Goal: Check status: Check status

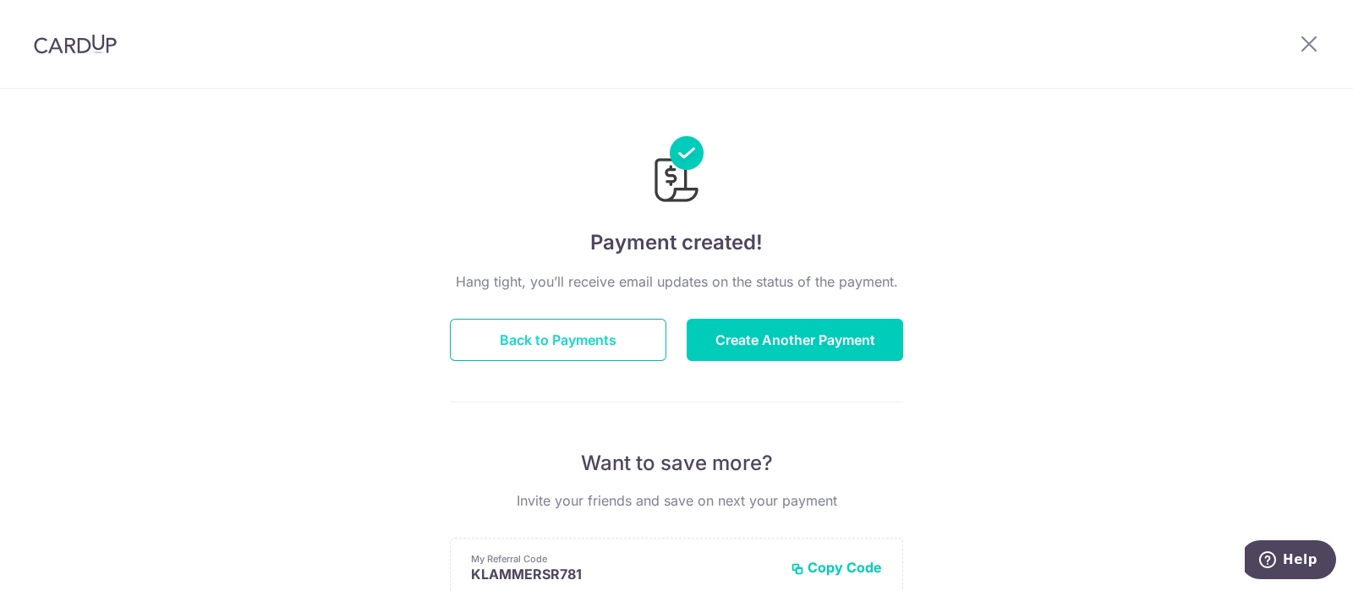
click at [535, 348] on button "Back to Payments" at bounding box center [558, 340] width 217 height 42
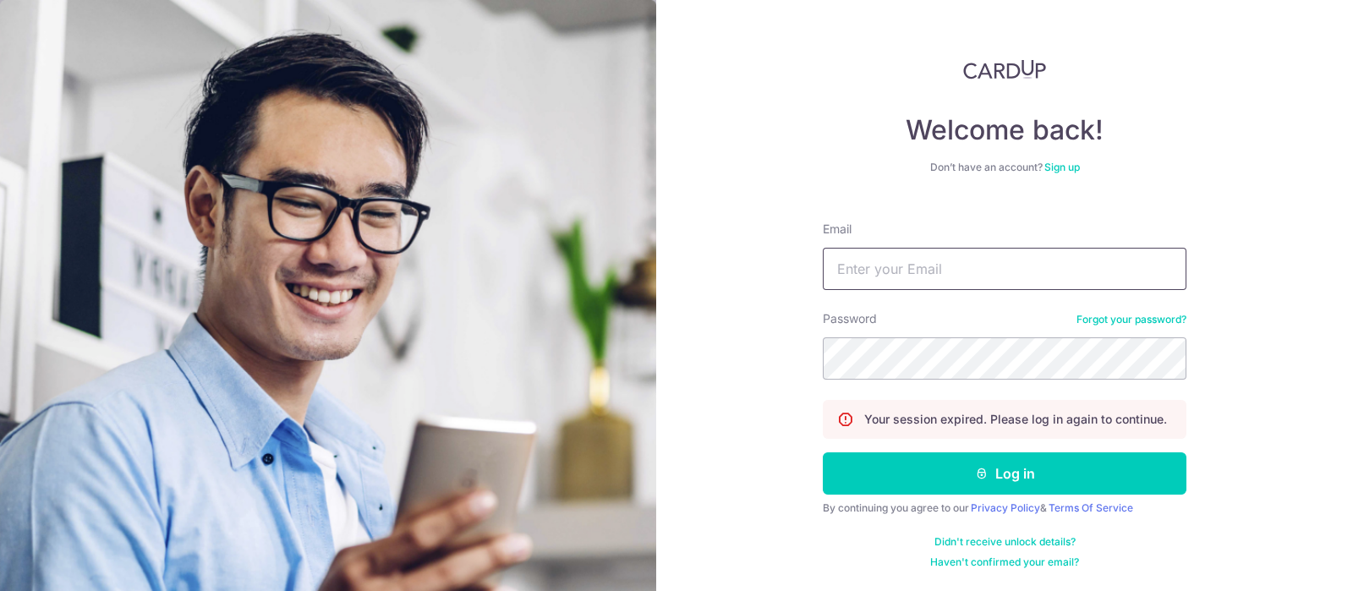
click at [858, 278] on input "Email" at bounding box center [1005, 269] width 364 height 42
type input "remy.klammers@gmail.com"
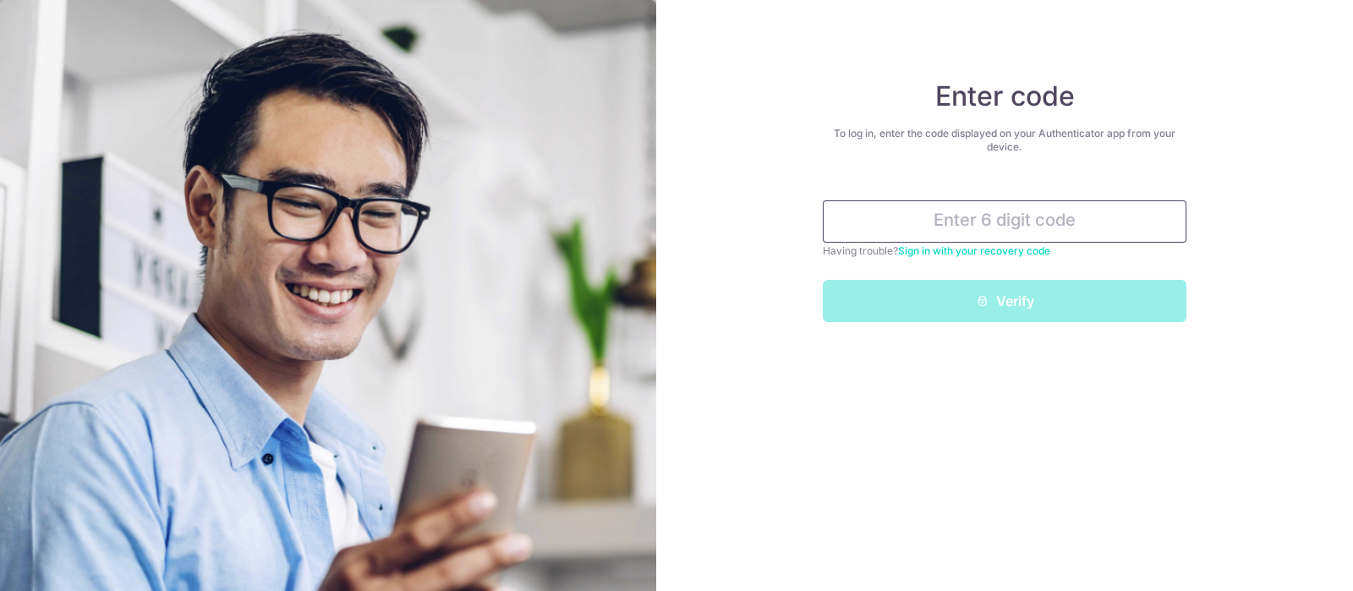
click at [890, 215] on input "text" at bounding box center [1005, 221] width 364 height 42
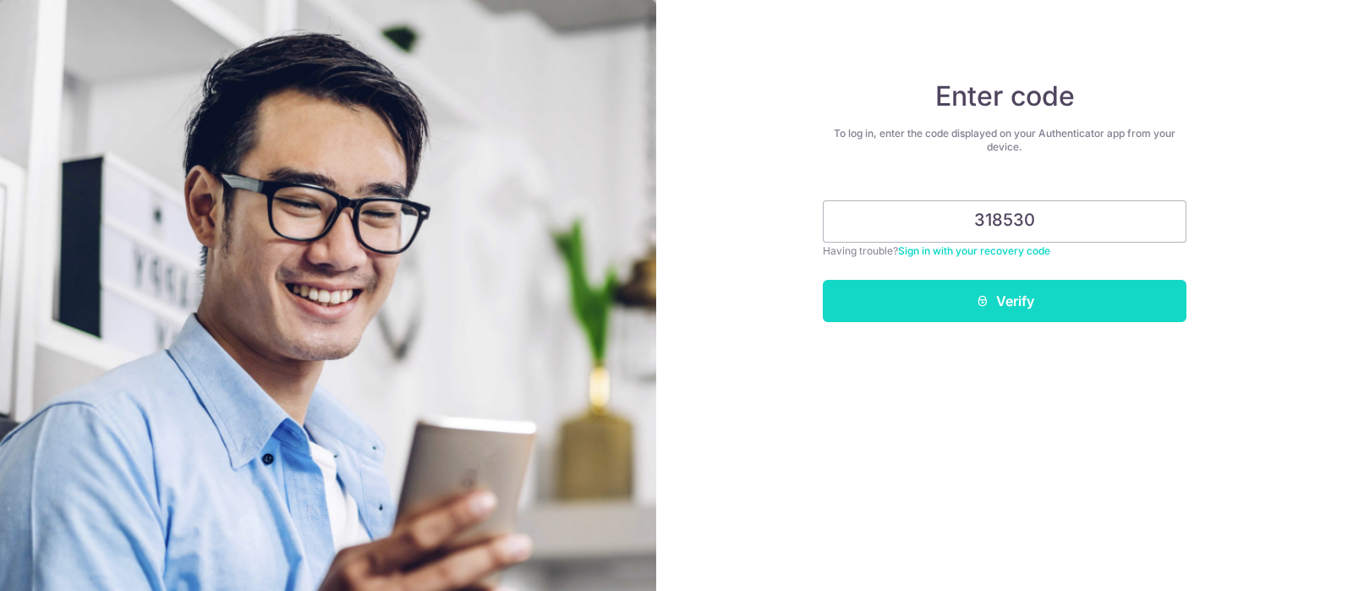
type input "318530"
click at [1010, 302] on button "Verify" at bounding box center [1005, 301] width 364 height 42
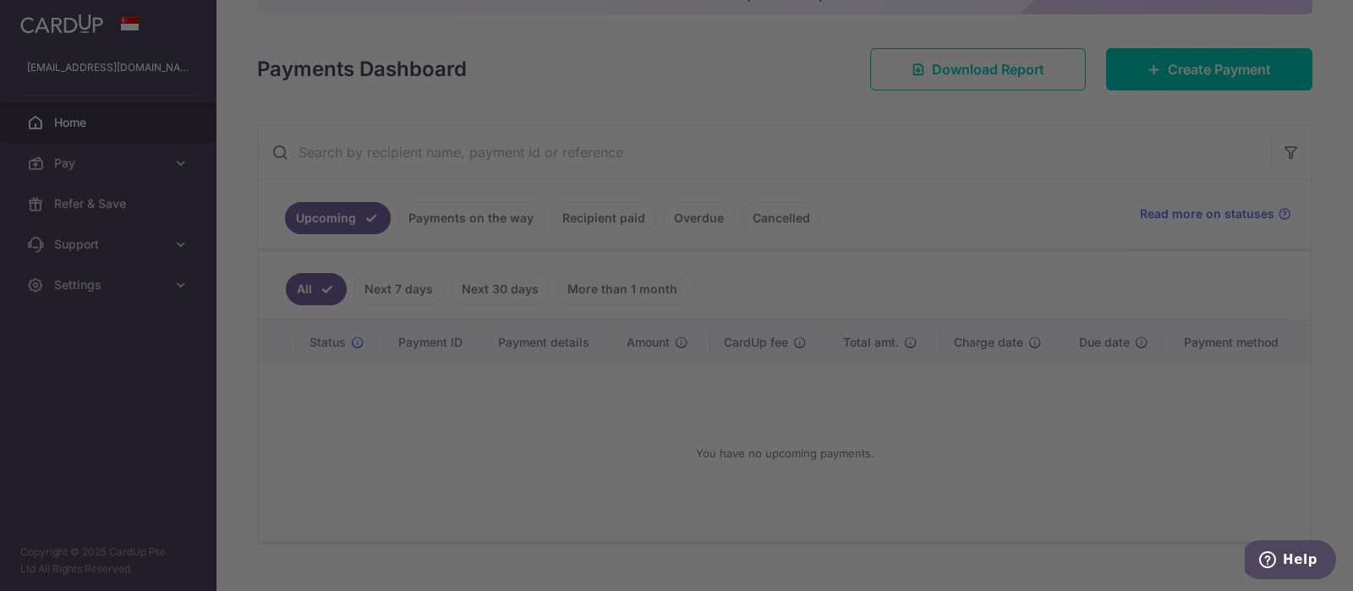
scroll to position [200, 0]
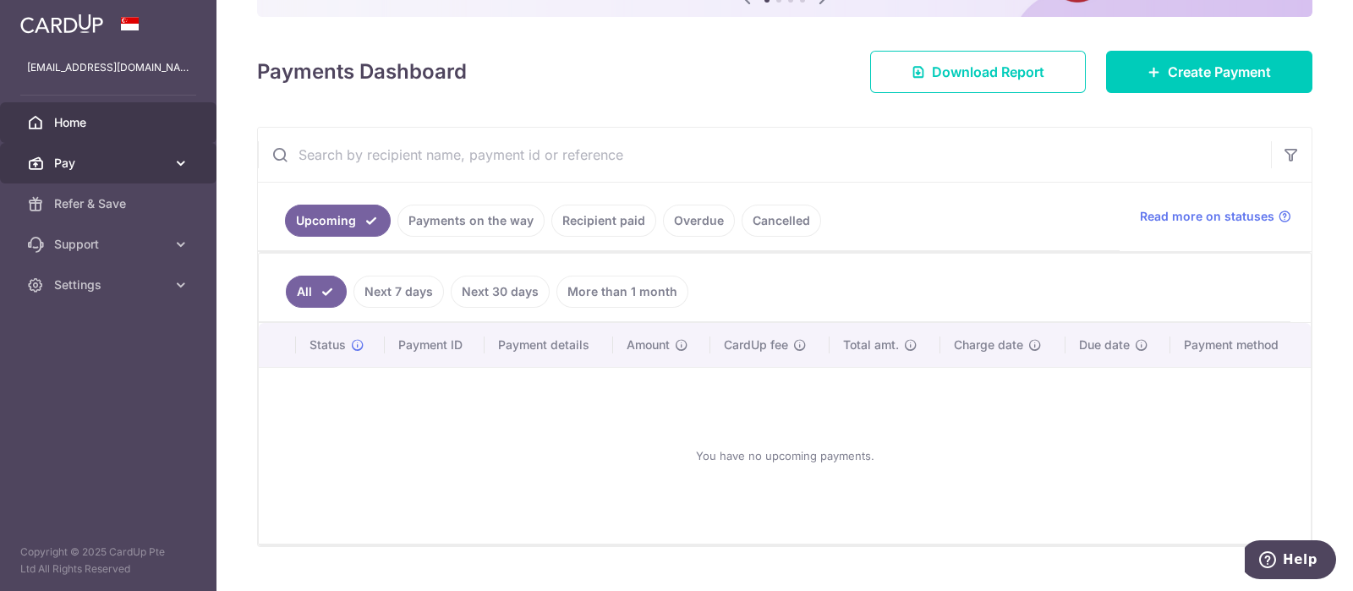
click at [184, 157] on icon at bounding box center [181, 163] width 17 height 17
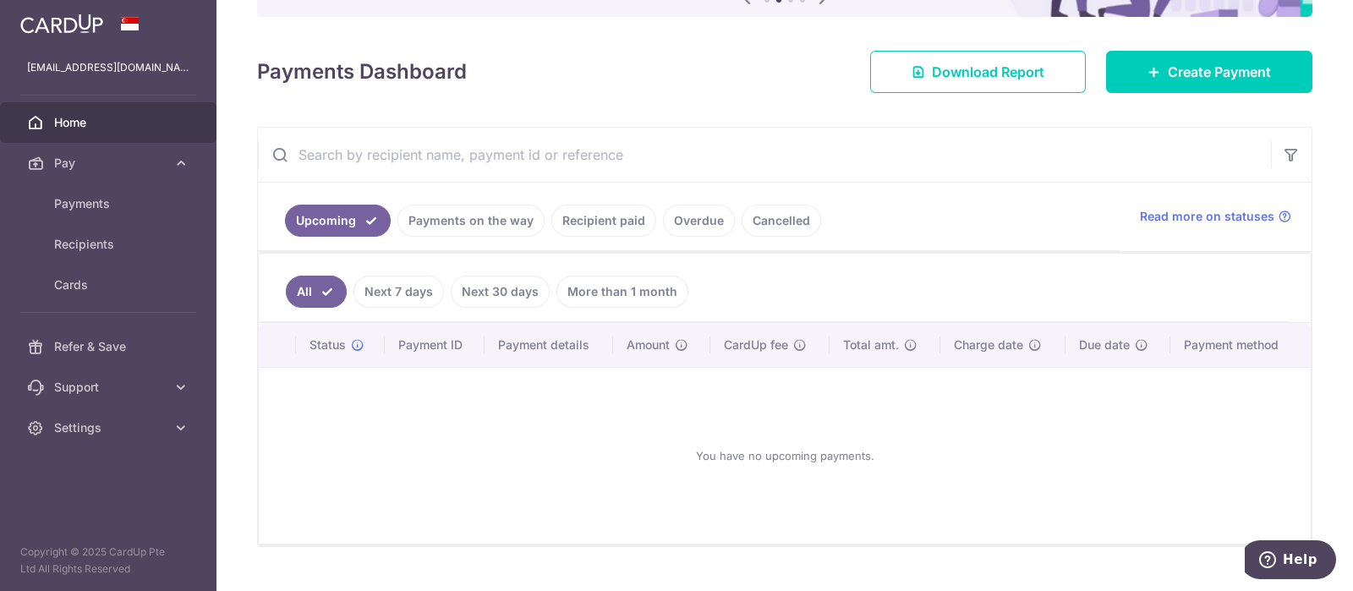
click at [605, 221] on link "Recipient paid" at bounding box center [603, 221] width 105 height 32
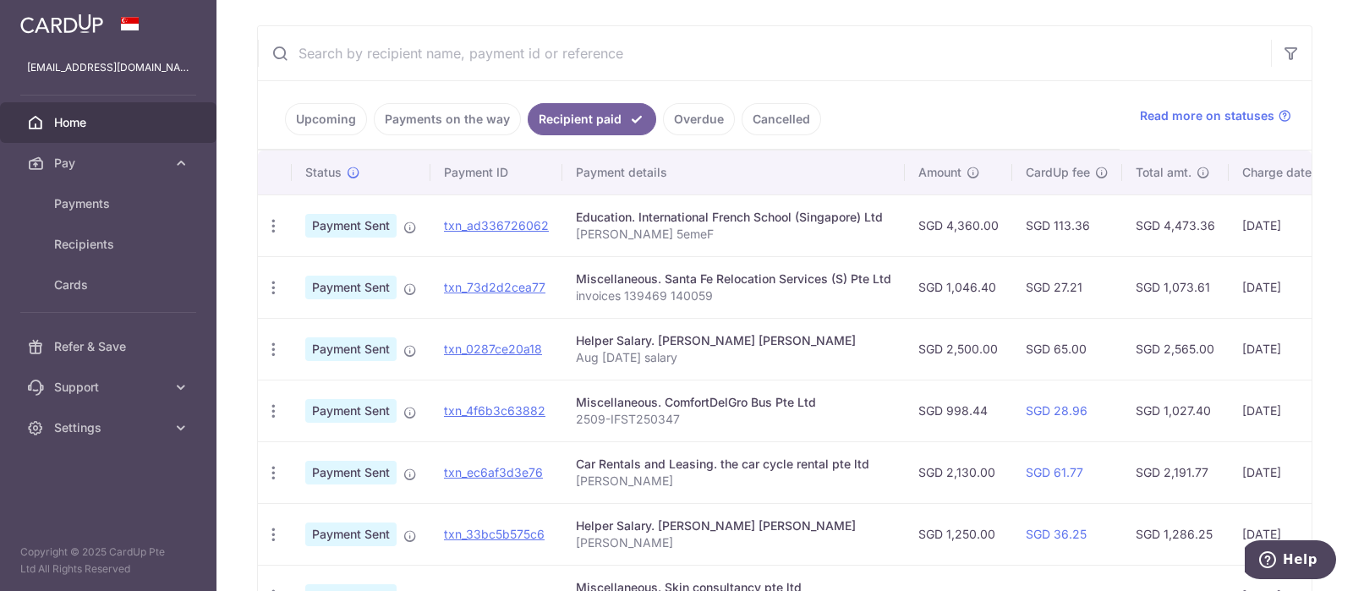
scroll to position [299, 0]
click at [446, 116] on link "Payments on the way" at bounding box center [447, 121] width 147 height 32
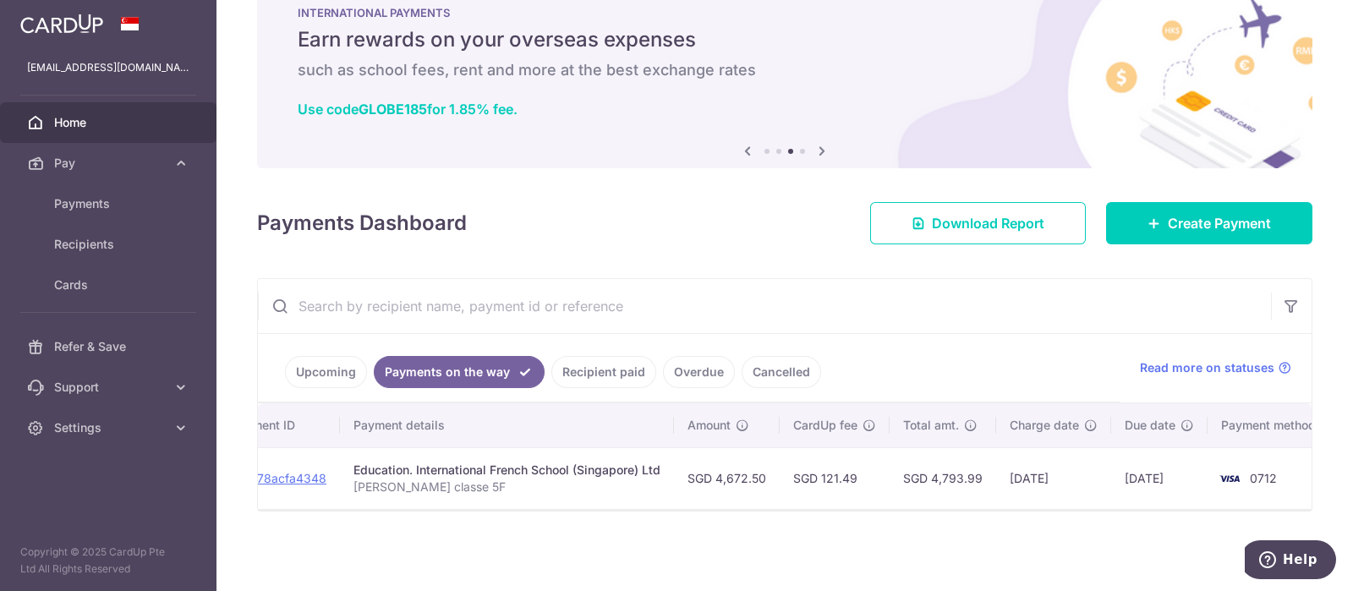
scroll to position [0, 260]
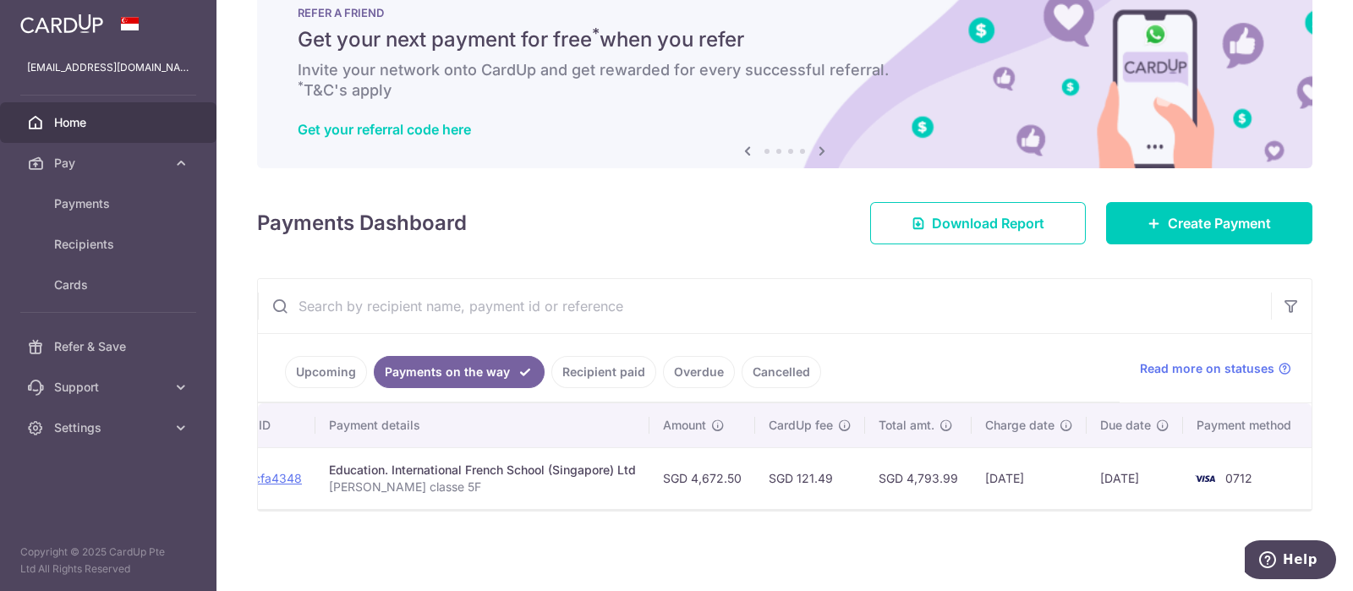
click at [695, 370] on link "Overdue" at bounding box center [699, 372] width 72 height 32
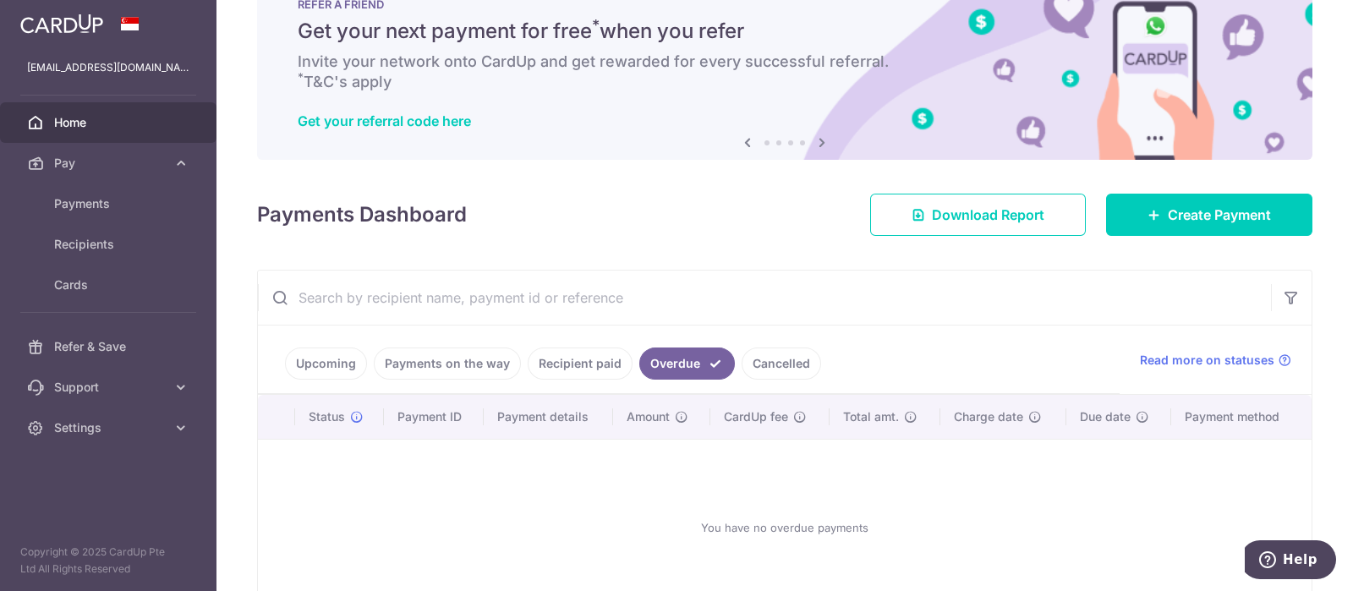
click at [451, 370] on link "Payments on the way" at bounding box center [447, 364] width 147 height 32
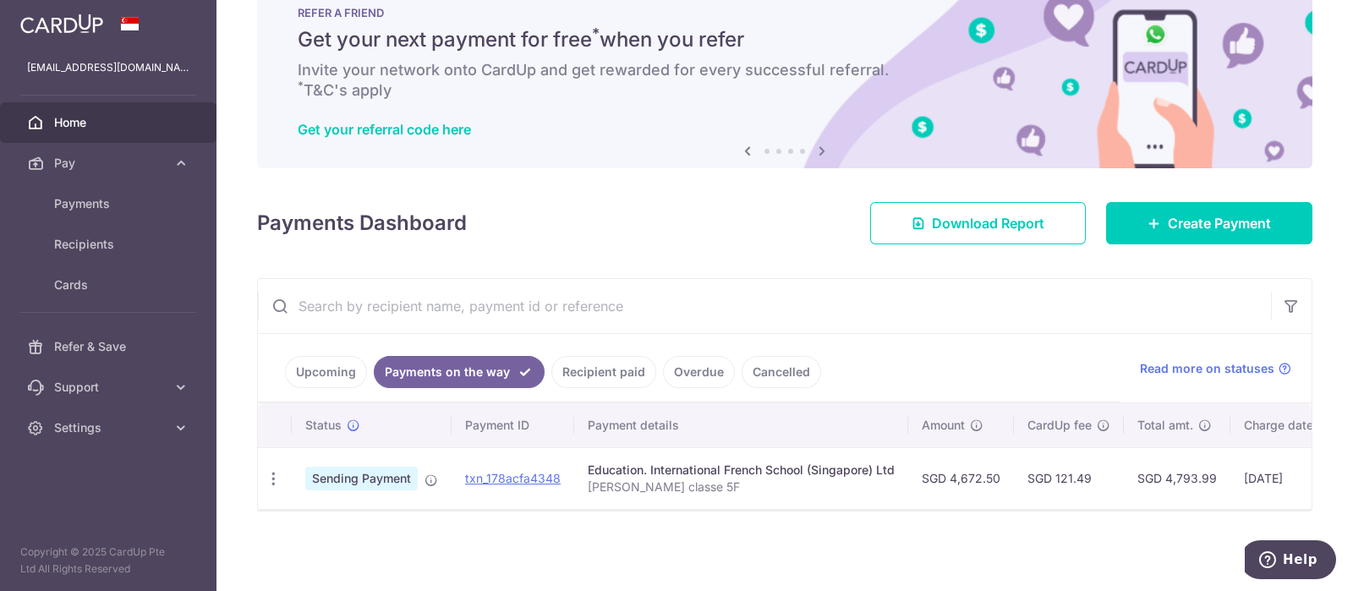
click at [326, 370] on link "Upcoming" at bounding box center [326, 372] width 82 height 32
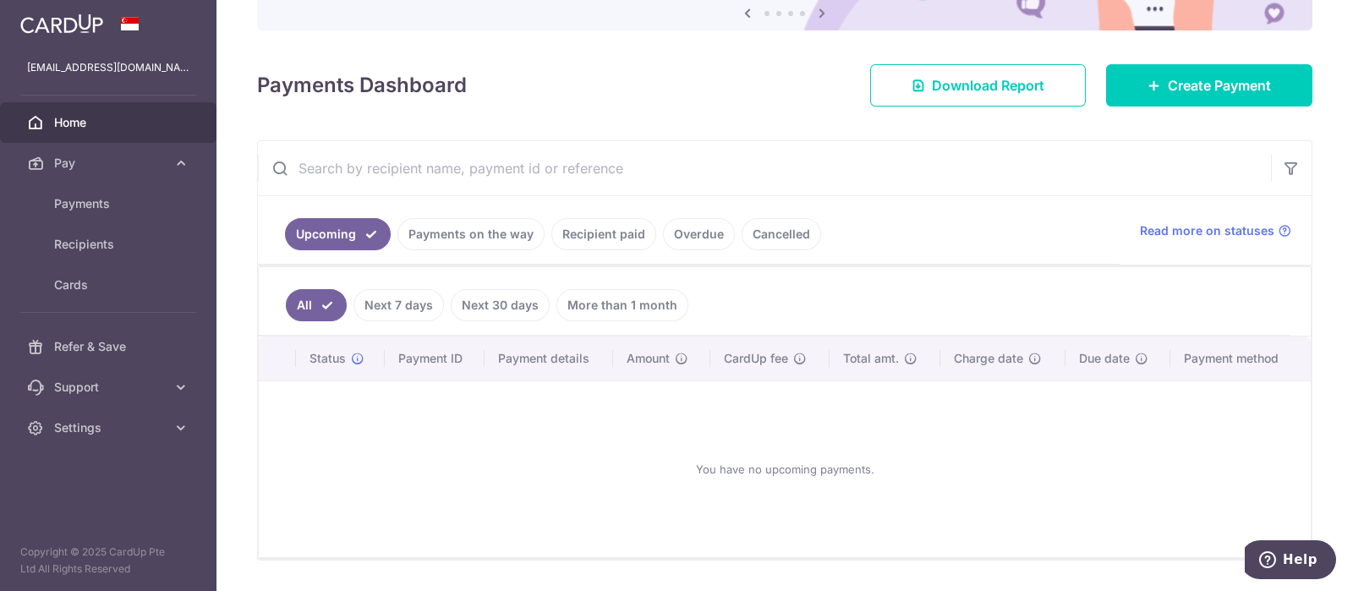
scroll to position [188, 0]
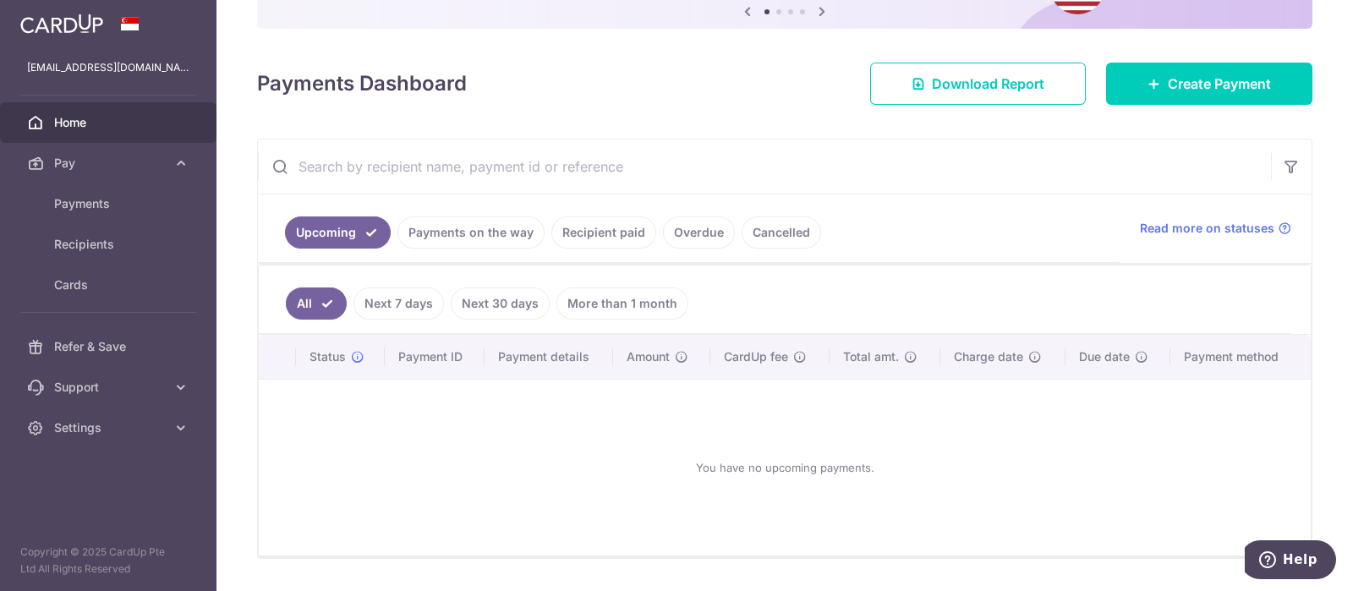
click at [480, 235] on link "Payments on the way" at bounding box center [470, 233] width 147 height 32
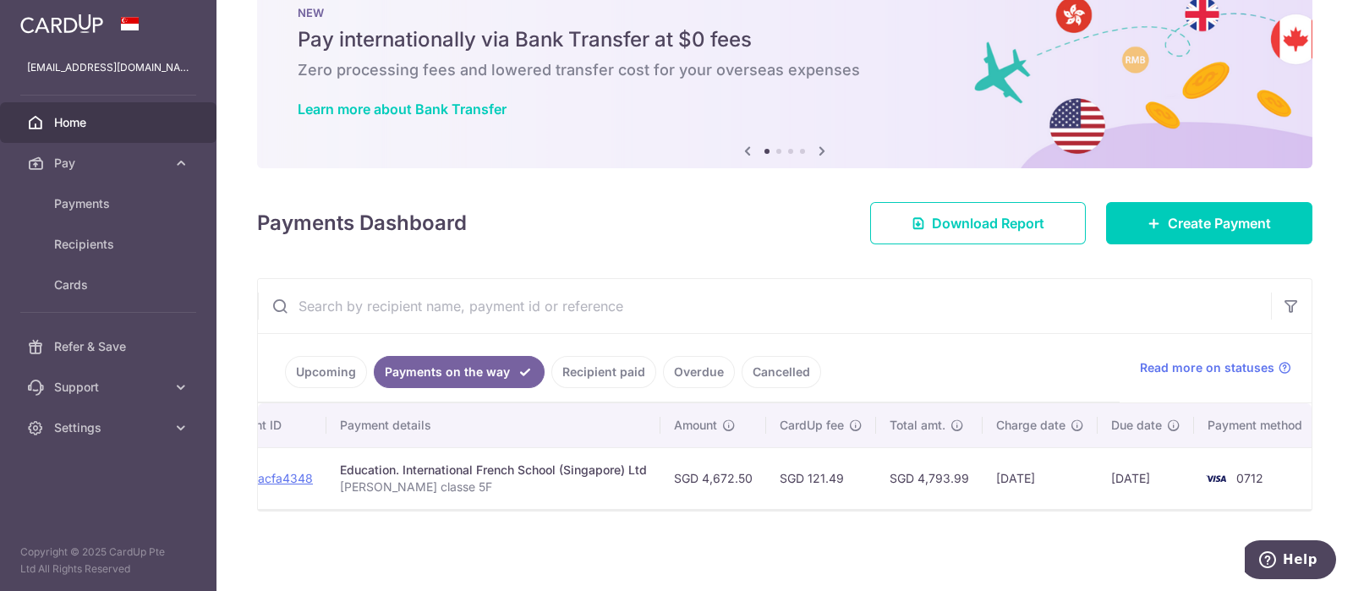
scroll to position [0, 260]
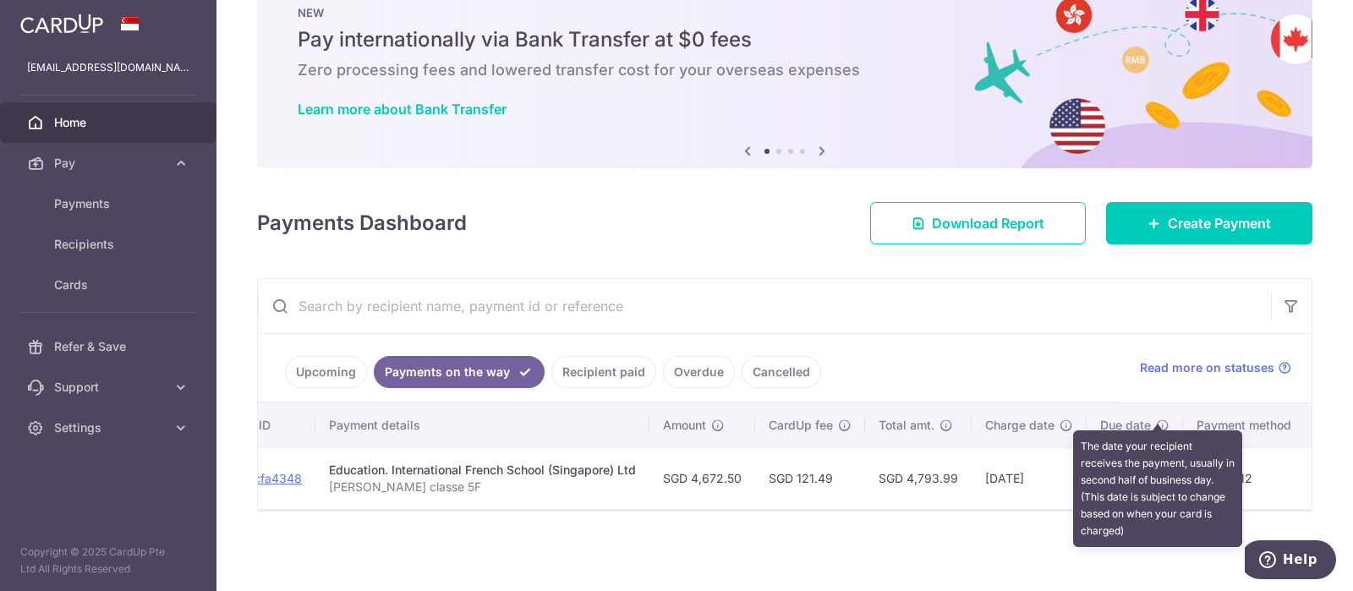
click at [1159, 419] on icon at bounding box center [1163, 426] width 14 height 14
